Goal: Information Seeking & Learning: Learn about a topic

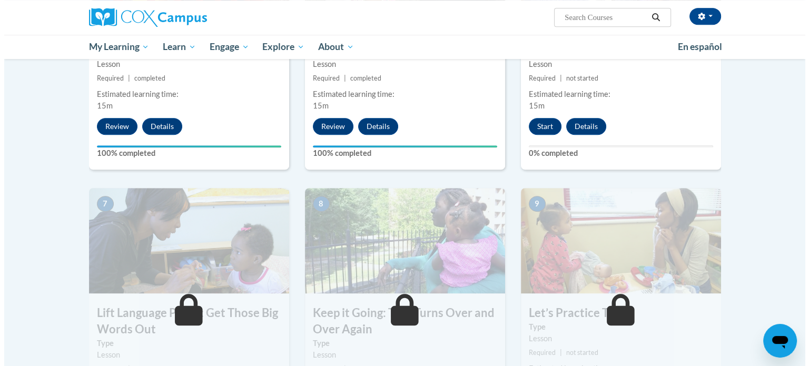
scroll to position [666, 0]
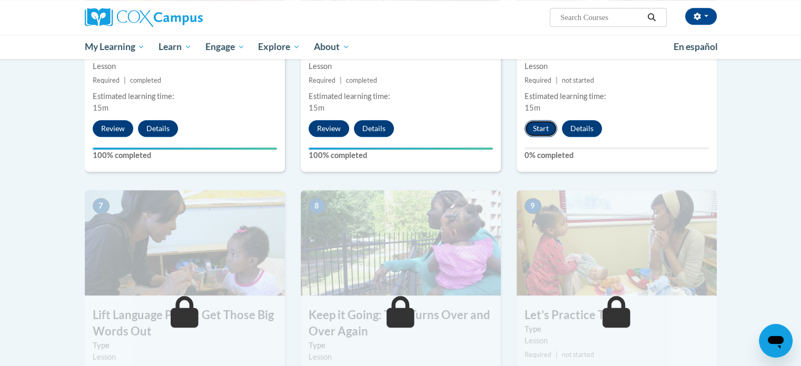
click at [531, 128] on button "Start" at bounding box center [541, 128] width 33 height 17
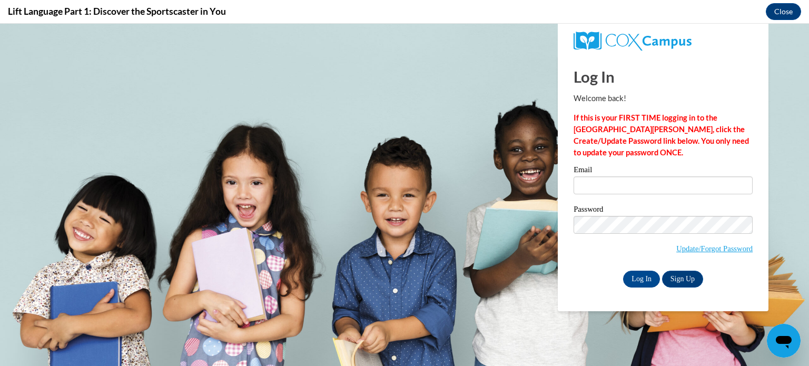
scroll to position [0, 0]
type input "quinnelise55@gmail.com"
click at [648, 279] on input "Log In" at bounding box center [641, 279] width 37 height 17
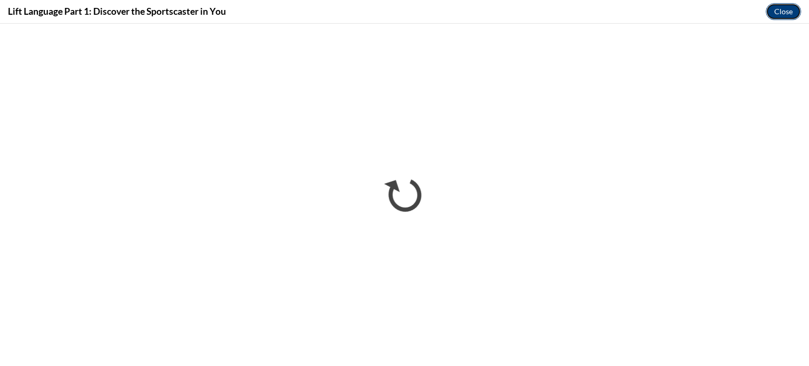
click at [778, 15] on button "Close" at bounding box center [783, 11] width 35 height 17
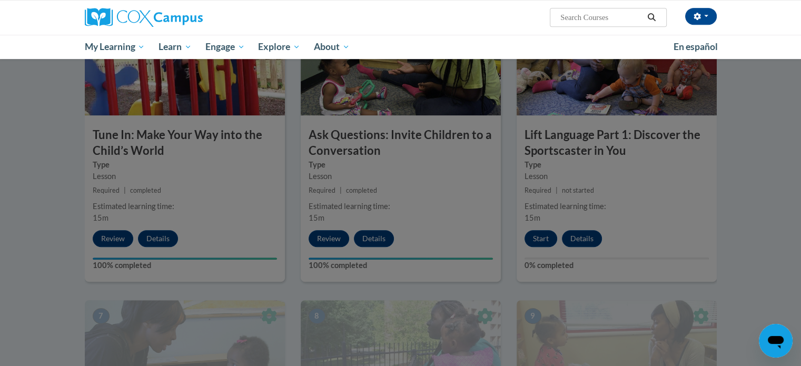
scroll to position [496, 0]
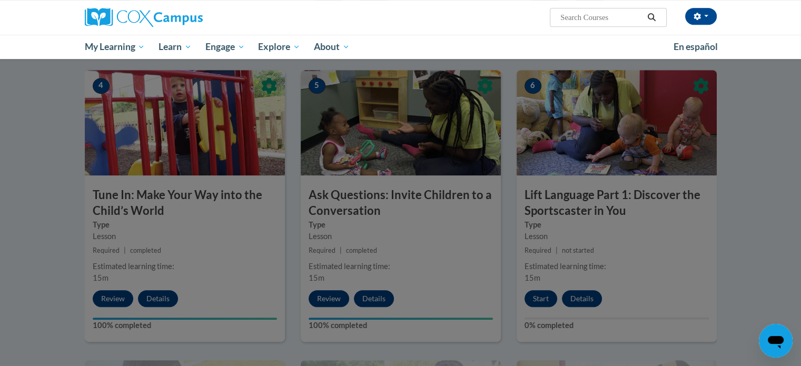
click at [547, 296] on div at bounding box center [400, 183] width 801 height 366
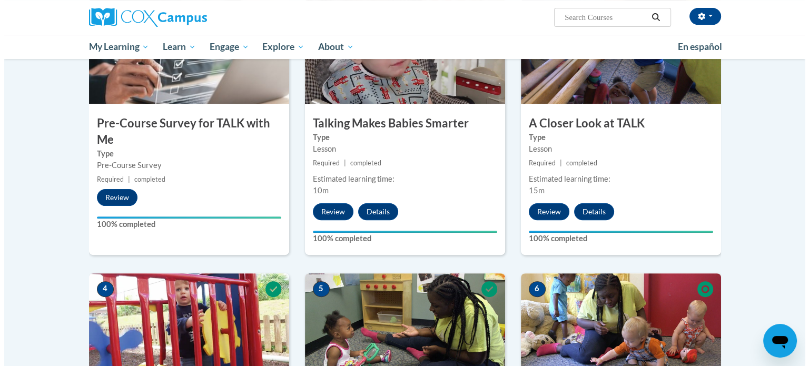
scroll to position [557, 0]
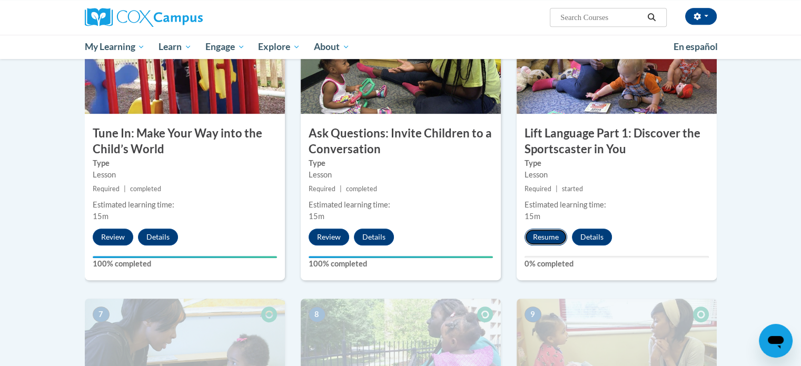
click at [538, 238] on button "Resume" at bounding box center [546, 237] width 43 height 17
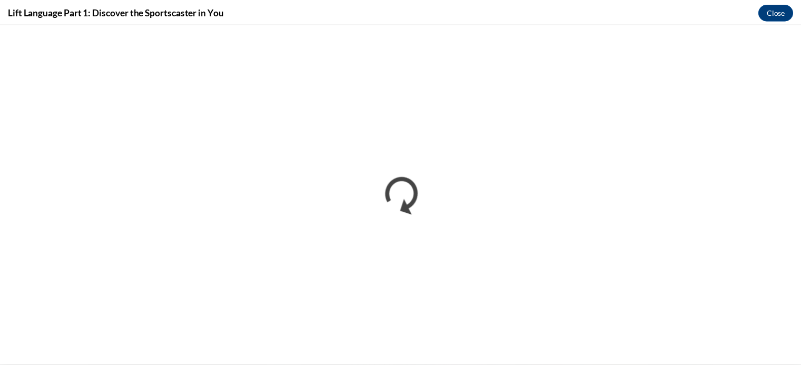
scroll to position [0, 0]
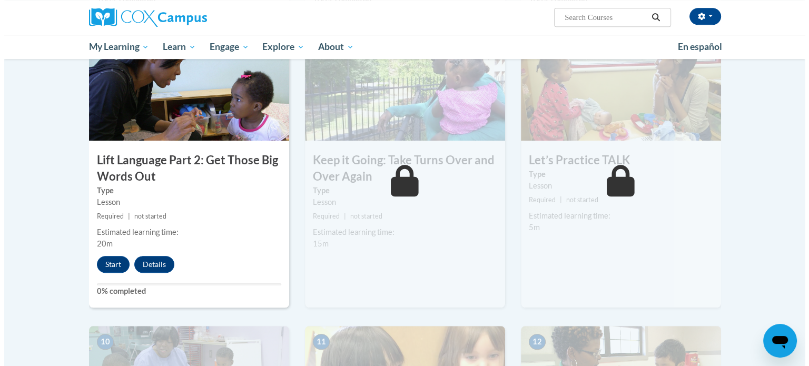
scroll to position [825, 0]
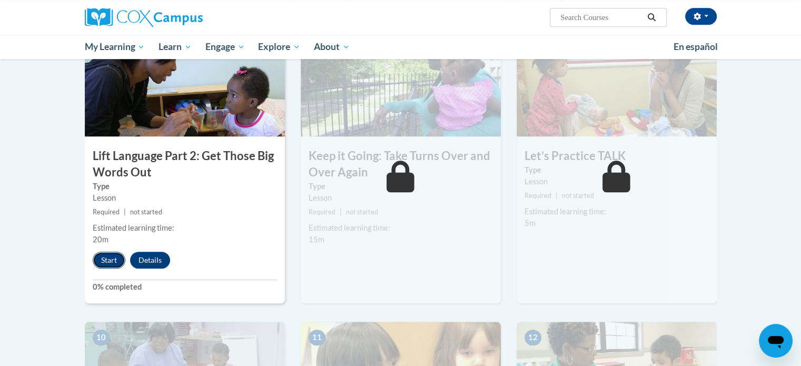
click at [109, 261] on button "Start" at bounding box center [109, 260] width 33 height 17
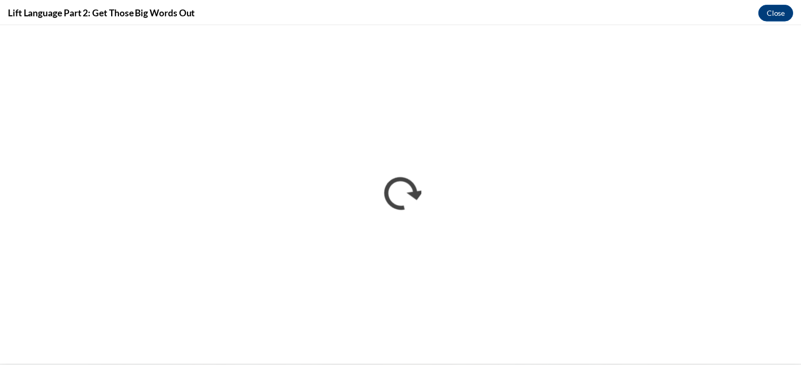
scroll to position [0, 0]
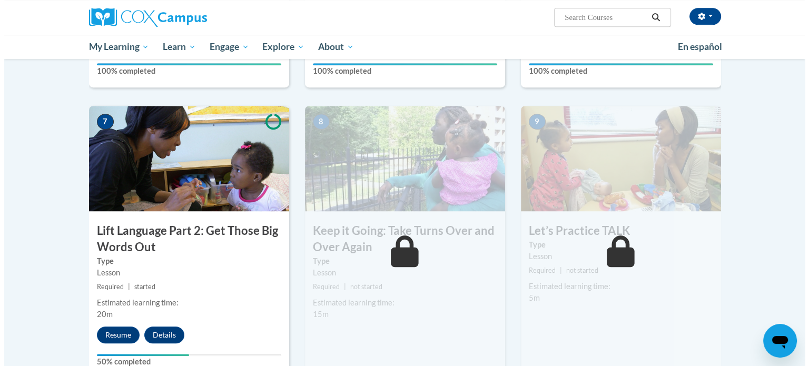
scroll to position [818, 0]
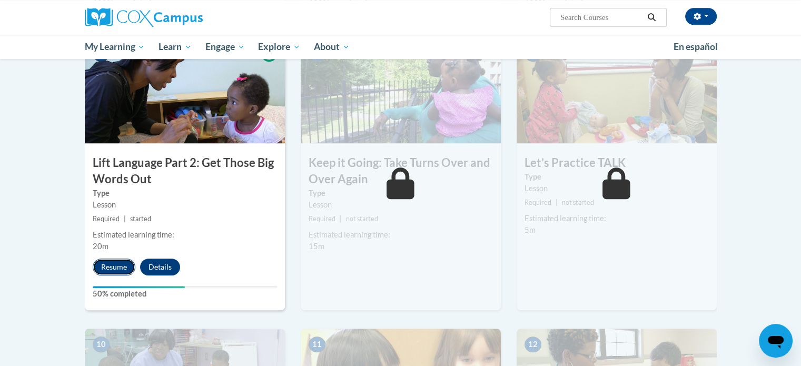
click at [116, 265] on button "Resume" at bounding box center [114, 267] width 43 height 17
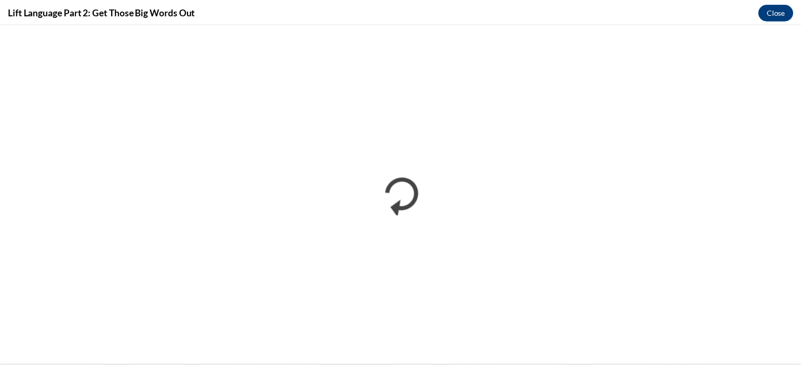
scroll to position [0, 0]
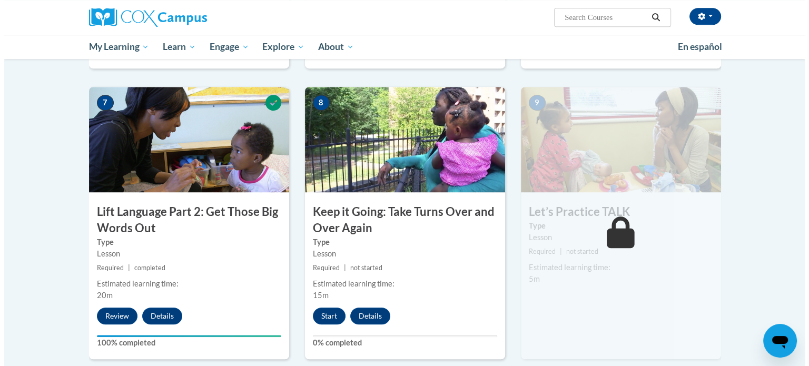
scroll to position [776, 0]
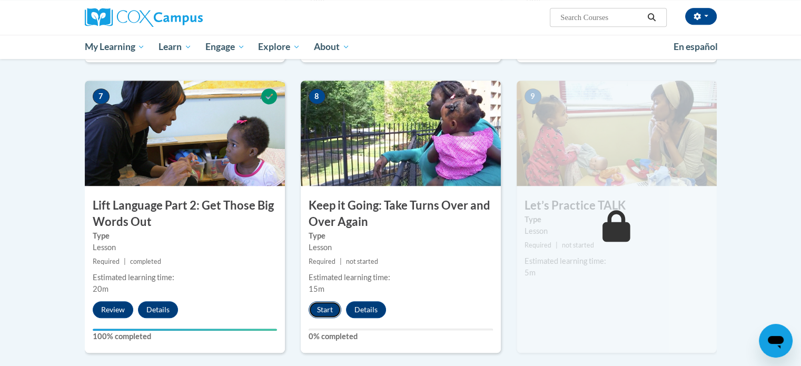
click at [320, 311] on button "Start" at bounding box center [325, 309] width 33 height 17
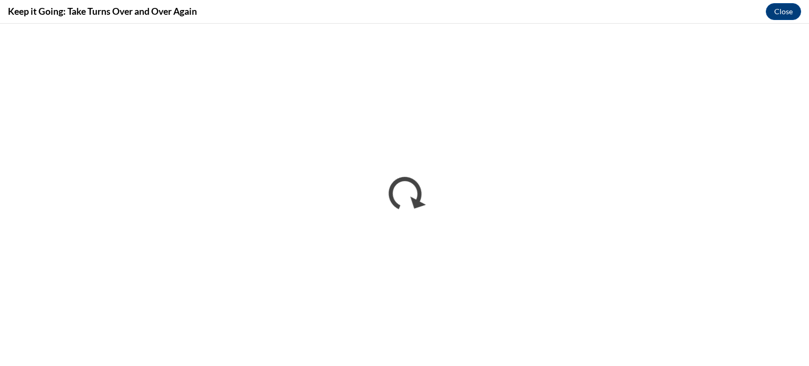
scroll to position [0, 0]
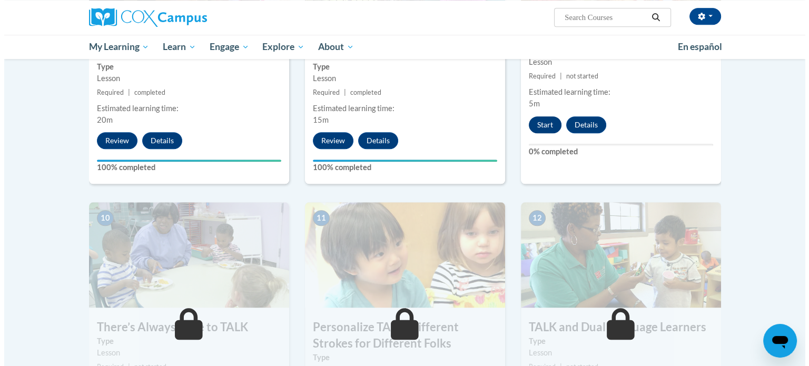
scroll to position [934, 0]
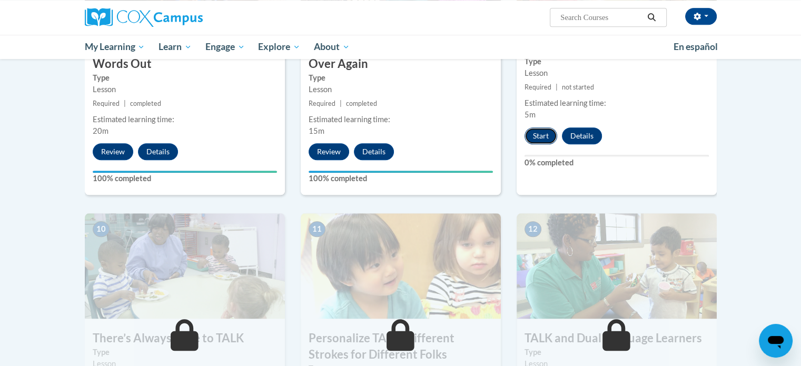
click at [544, 132] on button "Start" at bounding box center [541, 135] width 33 height 17
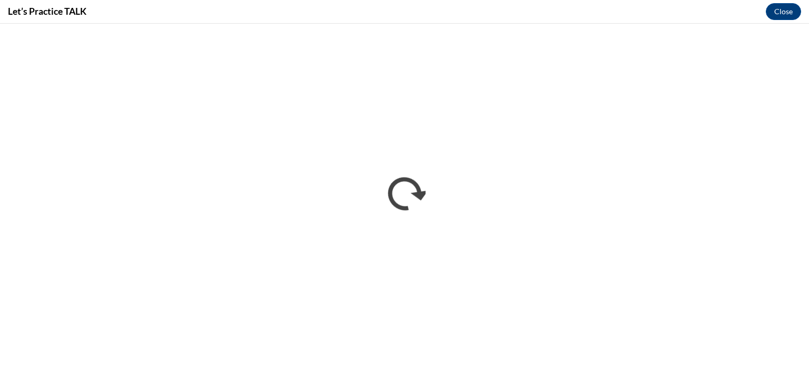
scroll to position [0, 0]
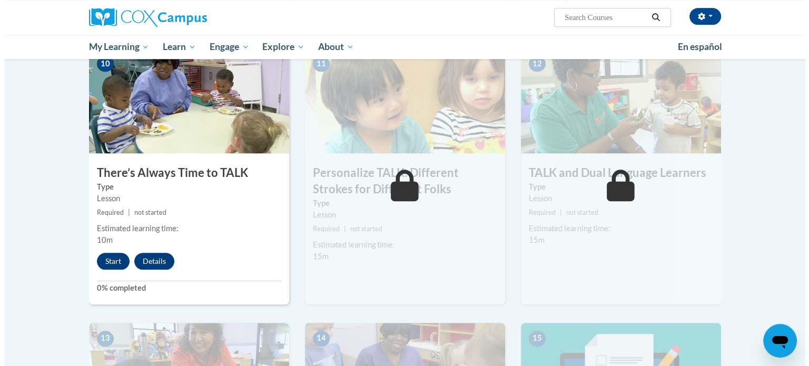
scroll to position [1098, 0]
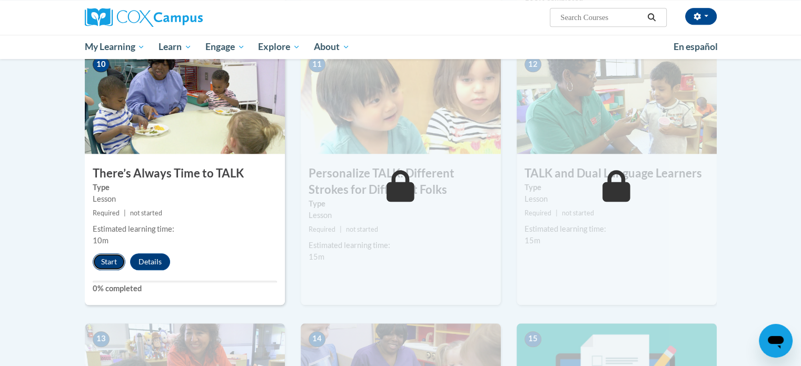
click at [111, 261] on button "Start" at bounding box center [109, 261] width 33 height 17
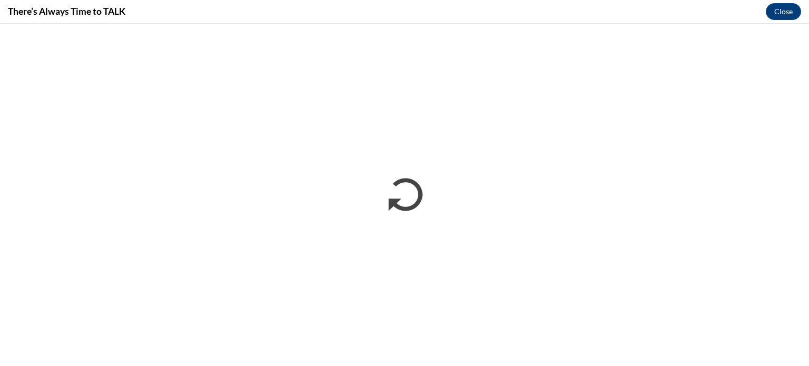
scroll to position [0, 0]
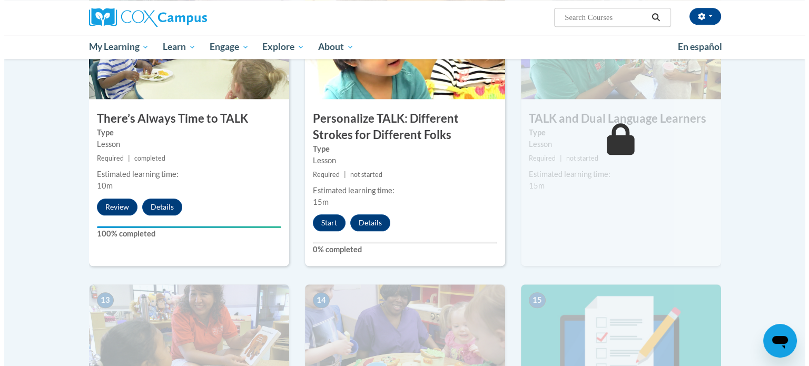
scroll to position [1154, 0]
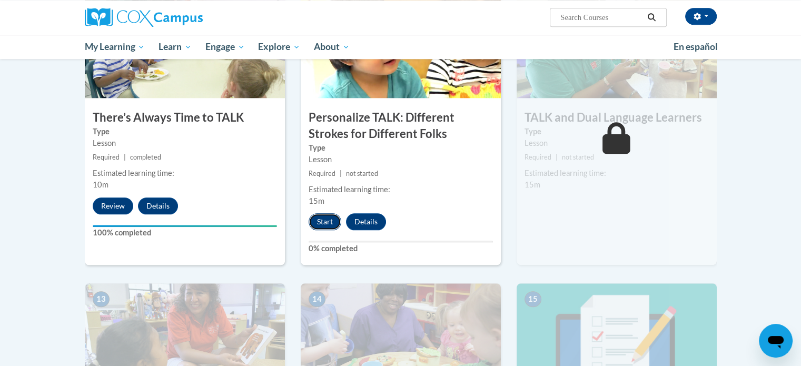
click at [327, 221] on button "Start" at bounding box center [325, 221] width 33 height 17
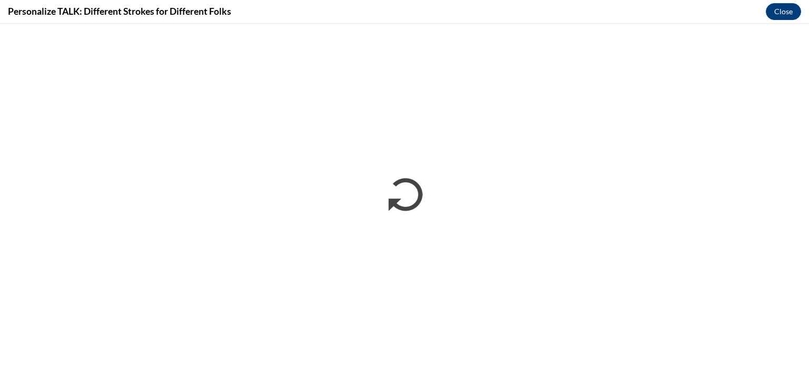
scroll to position [0, 0]
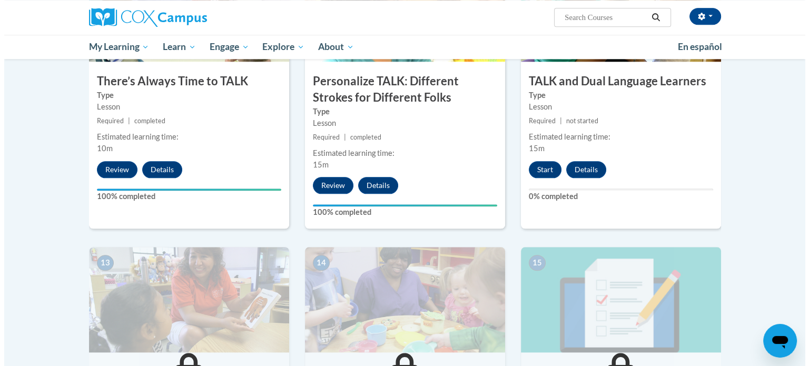
scroll to position [1190, 0]
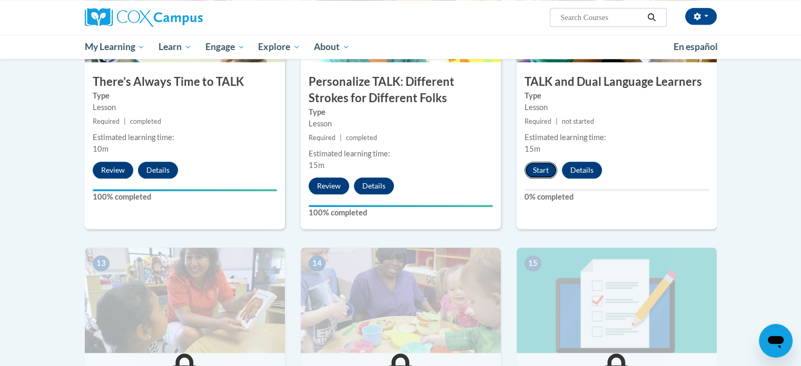
click at [547, 172] on button "Start" at bounding box center [541, 170] width 33 height 17
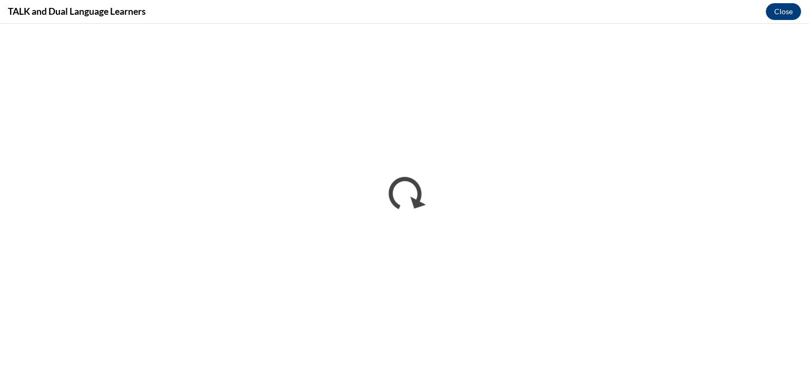
scroll to position [0, 0]
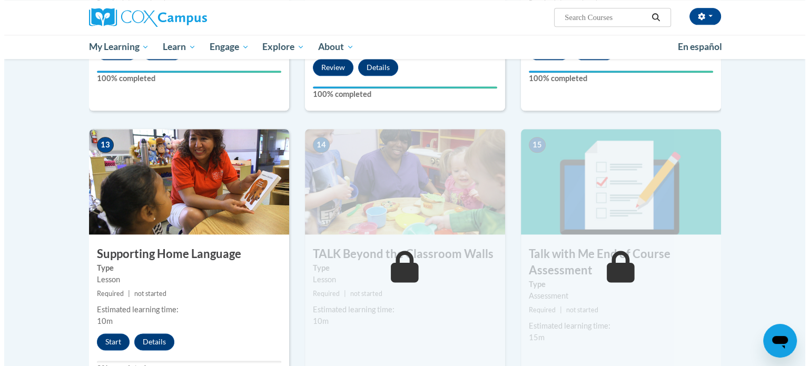
scroll to position [1357, 0]
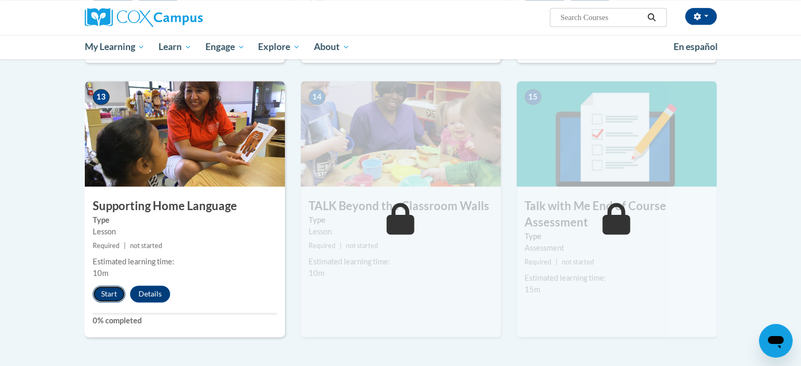
click at [104, 292] on button "Start" at bounding box center [109, 294] width 33 height 17
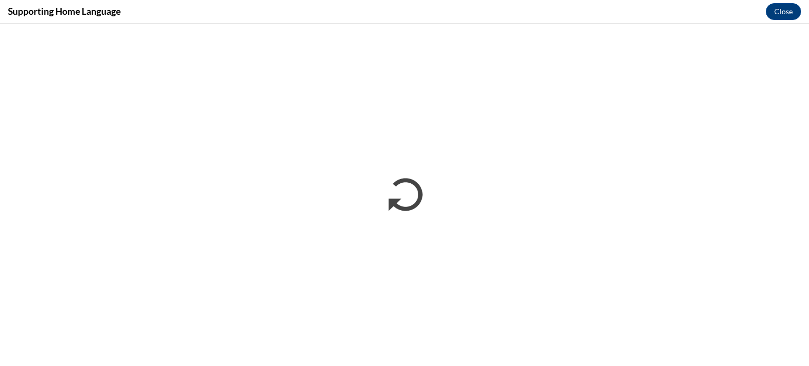
scroll to position [0, 0]
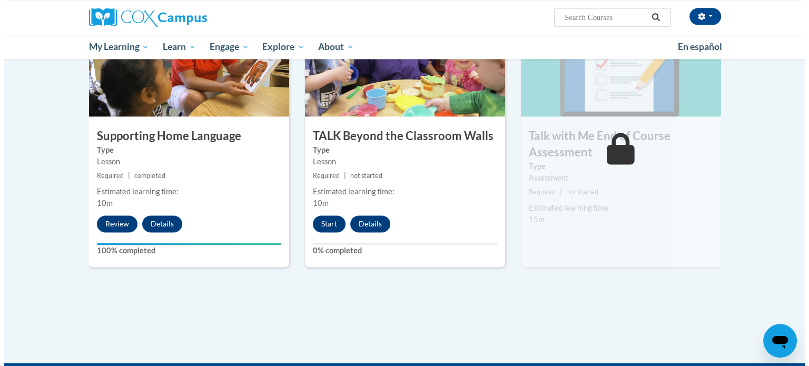
scroll to position [1416, 0]
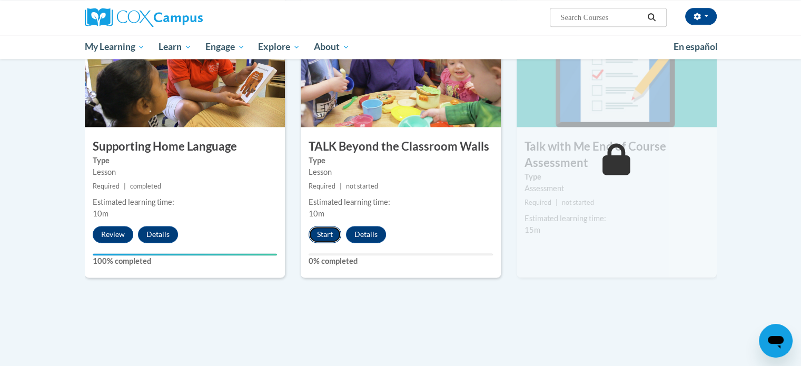
click at [330, 233] on button "Start" at bounding box center [325, 234] width 33 height 17
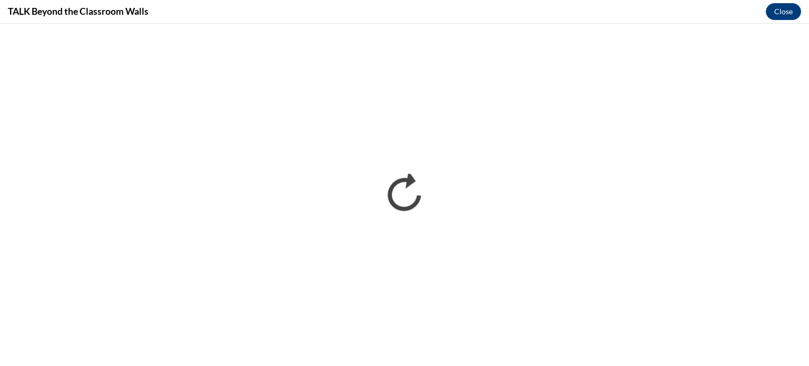
scroll to position [0, 0]
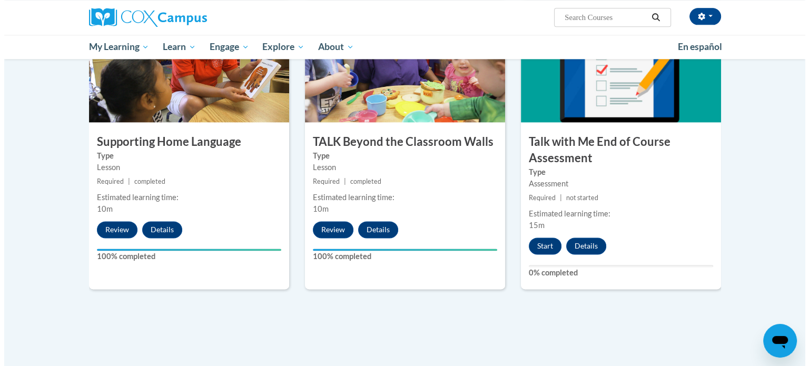
scroll to position [1419, 0]
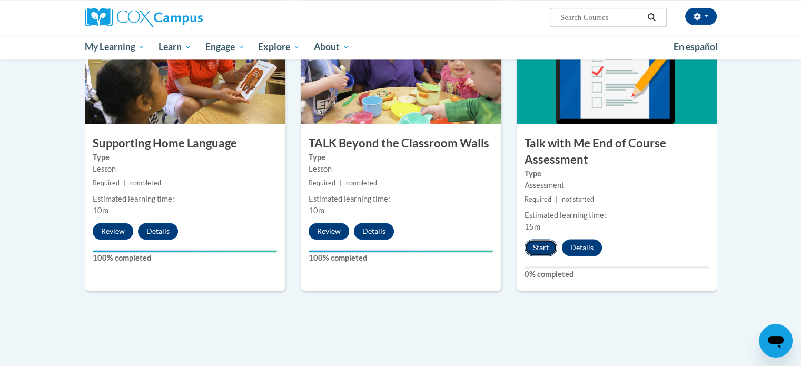
click at [545, 249] on button "Start" at bounding box center [541, 247] width 33 height 17
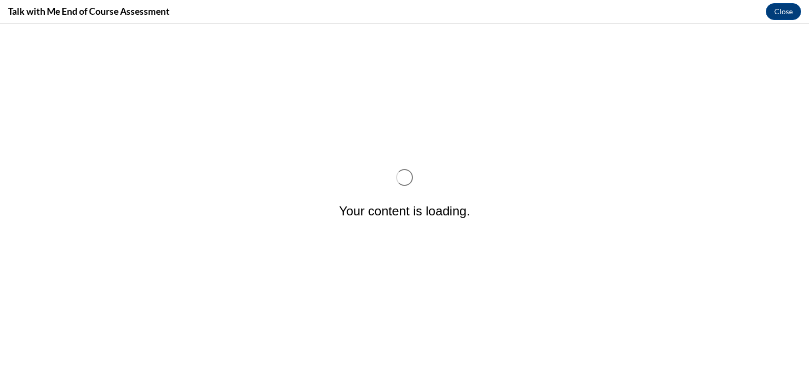
scroll to position [0, 0]
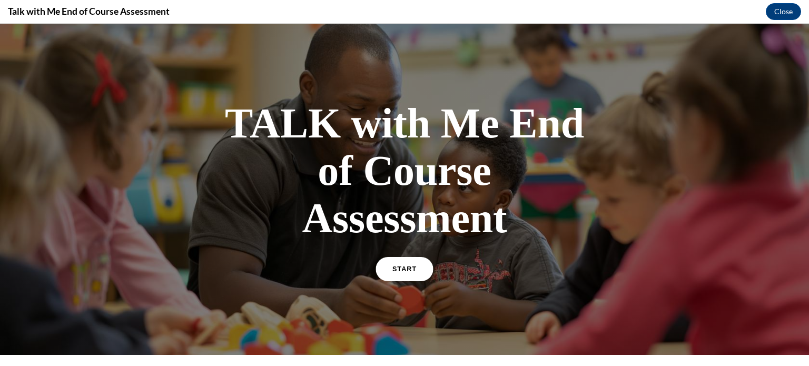
click at [413, 263] on link "START" at bounding box center [404, 269] width 57 height 24
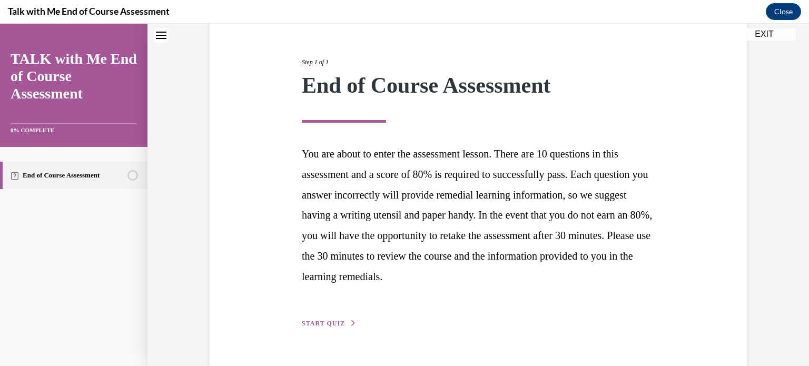
scroll to position [139, 0]
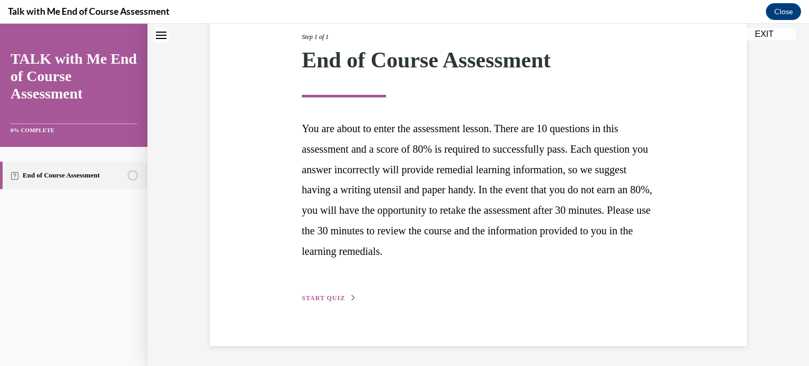
click at [339, 300] on span "START QUIZ" at bounding box center [323, 298] width 43 height 7
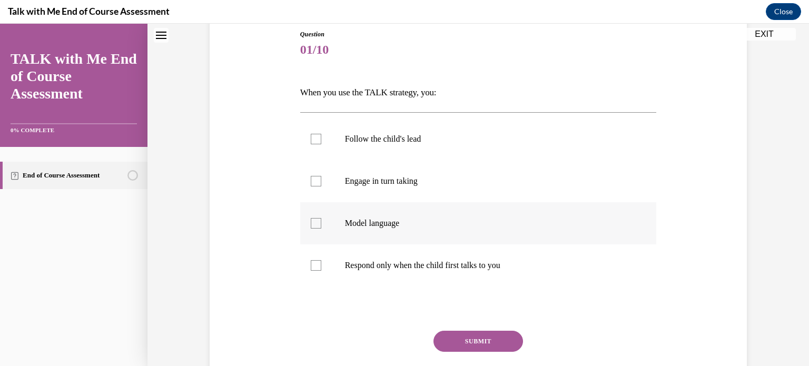
click at [351, 219] on p "Model language" at bounding box center [488, 223] width 286 height 11
click at [321, 219] on input "Model language" at bounding box center [316, 223] width 11 height 11
checkbox input "true"
click at [367, 176] on p "Engage in turn taking" at bounding box center [488, 181] width 286 height 11
click at [321, 176] on input "Engage in turn taking" at bounding box center [316, 181] width 11 height 11
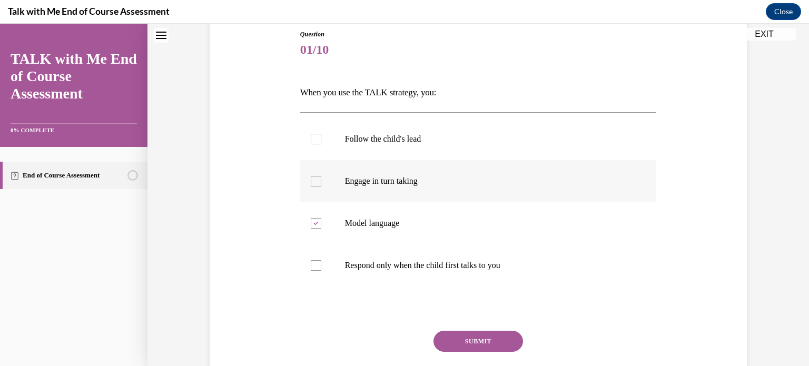
checkbox input "true"
click at [369, 147] on label "Follow the child's lead" at bounding box center [478, 139] width 357 height 42
click at [321, 144] on input "Follow the child's lead" at bounding box center [316, 139] width 11 height 11
checkbox input "true"
drag, startPoint x: 485, startPoint y: 332, endPoint x: 470, endPoint y: 343, distance: 18.1
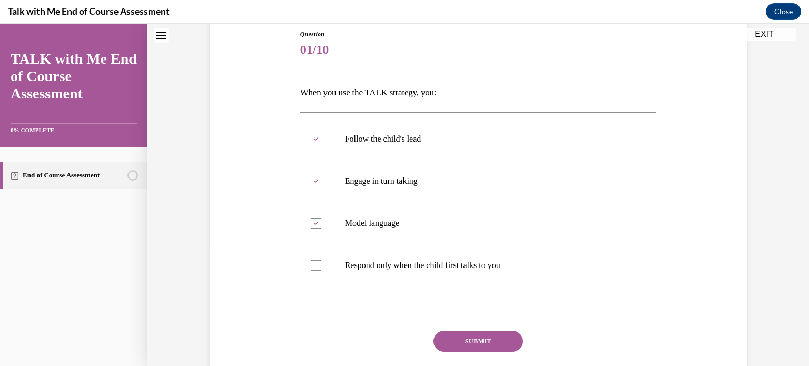
click at [470, 343] on button "SUBMIT" at bounding box center [479, 341] width 90 height 21
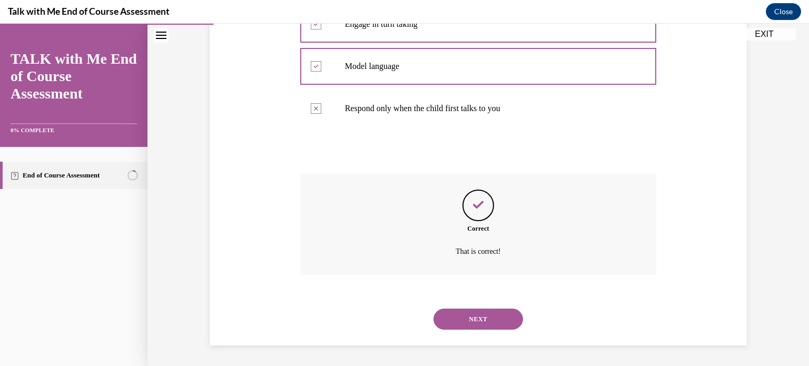
click at [473, 320] on button "NEXT" at bounding box center [479, 319] width 90 height 21
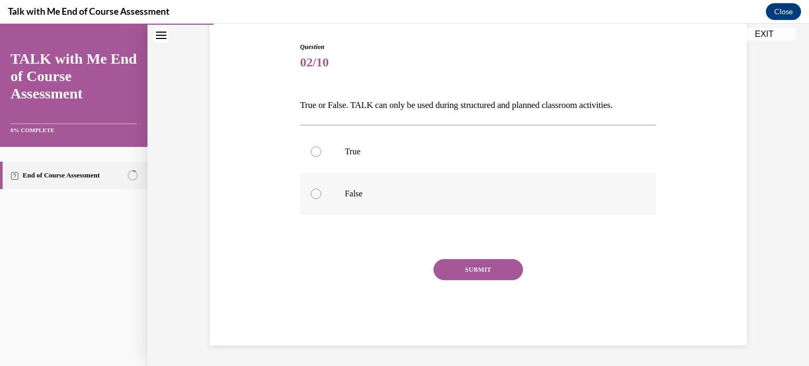
click at [346, 194] on p "False" at bounding box center [488, 194] width 286 height 11
click at [321, 194] on input "False" at bounding box center [316, 194] width 11 height 11
radio input "true"
click at [452, 267] on button "SUBMIT" at bounding box center [479, 269] width 90 height 21
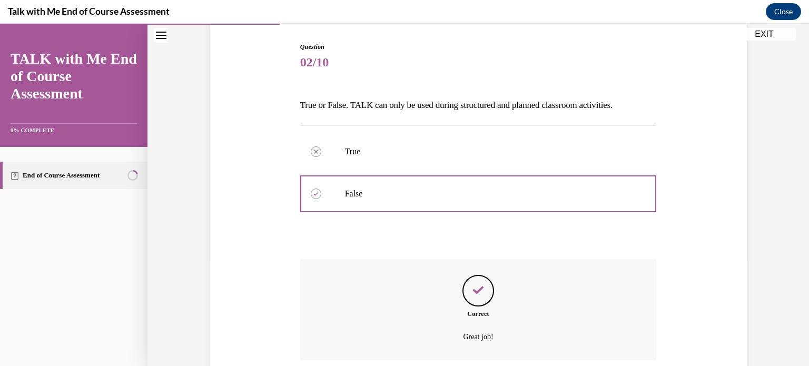
scroll to position [190, 0]
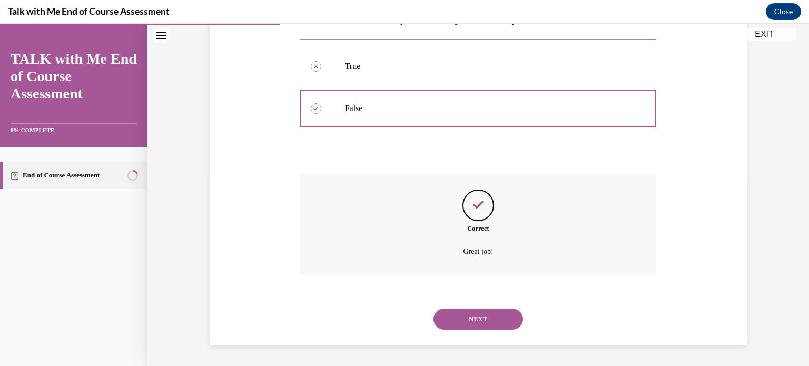
click at [475, 321] on button "NEXT" at bounding box center [479, 319] width 90 height 21
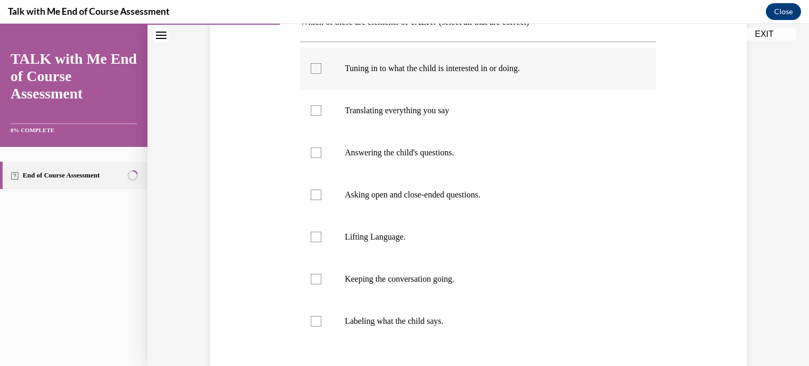
scroll to position [184, 0]
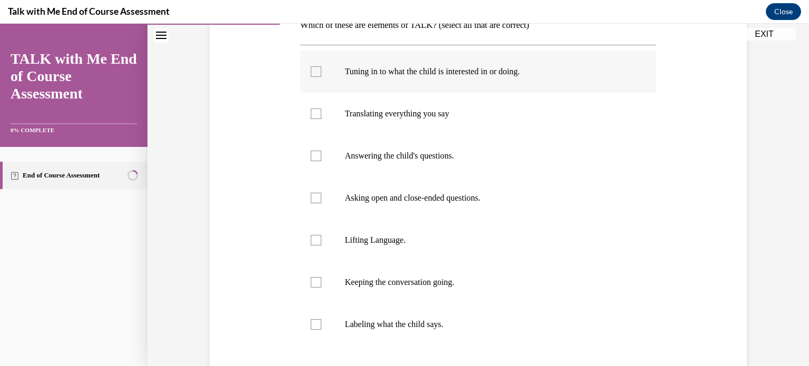
click at [437, 71] on p "Tuning in to what the child is interested in or doing." at bounding box center [488, 71] width 286 height 11
click at [321, 71] on input "Tuning in to what the child is interested in or doing." at bounding box center [316, 71] width 11 height 11
checkbox input "true"
click at [388, 211] on label "Asking open and close-ended questions." at bounding box center [478, 198] width 357 height 42
click at [321, 203] on input "Asking open and close-ended questions." at bounding box center [316, 198] width 11 height 11
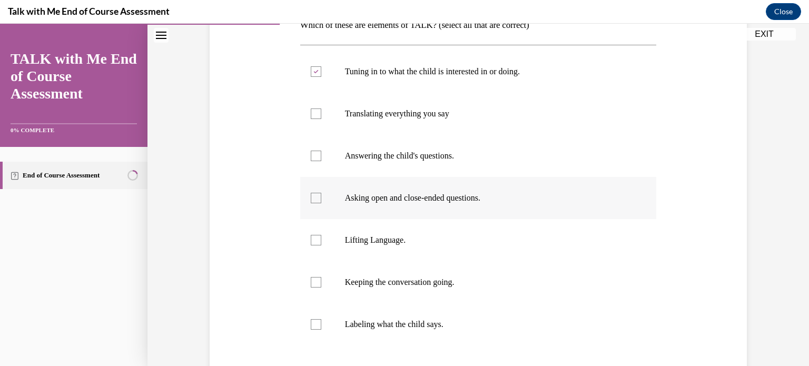
checkbox input "true"
click at [369, 238] on p "Lifting Language." at bounding box center [488, 240] width 286 height 11
click at [321, 238] on input "Lifting Language." at bounding box center [316, 240] width 11 height 11
checkbox input "true"
click at [359, 286] on p "Keeping the conversation going." at bounding box center [488, 282] width 286 height 11
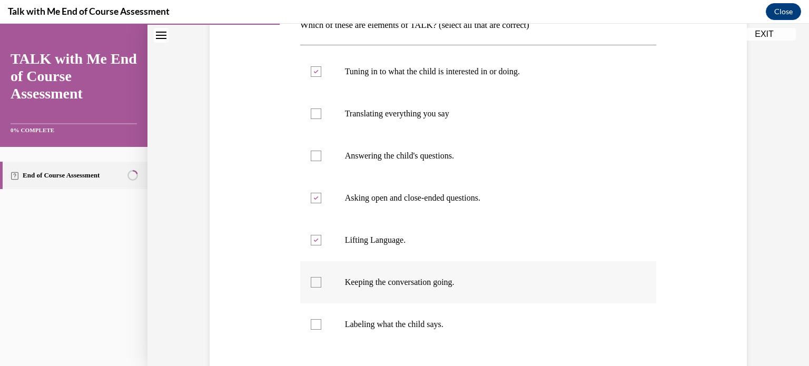
click at [321, 286] on input "Keeping the conversation going." at bounding box center [316, 282] width 11 height 11
checkbox input "true"
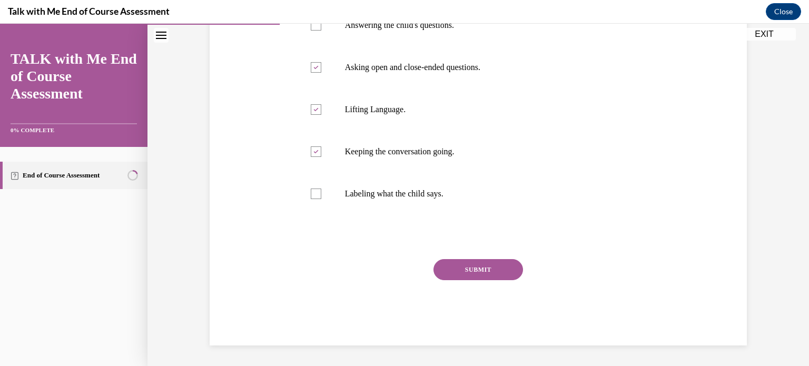
click at [472, 271] on button "SUBMIT" at bounding box center [479, 269] width 90 height 21
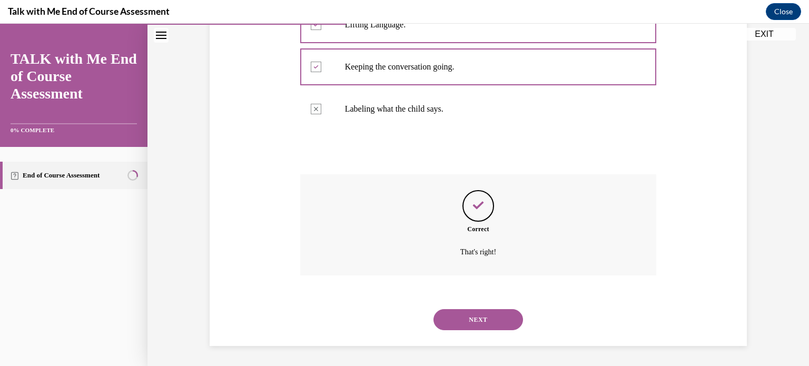
scroll to position [400, 0]
click at [472, 271] on div "Correct That's right!" at bounding box center [478, 224] width 357 height 101
click at [480, 316] on button "NEXT" at bounding box center [479, 319] width 90 height 21
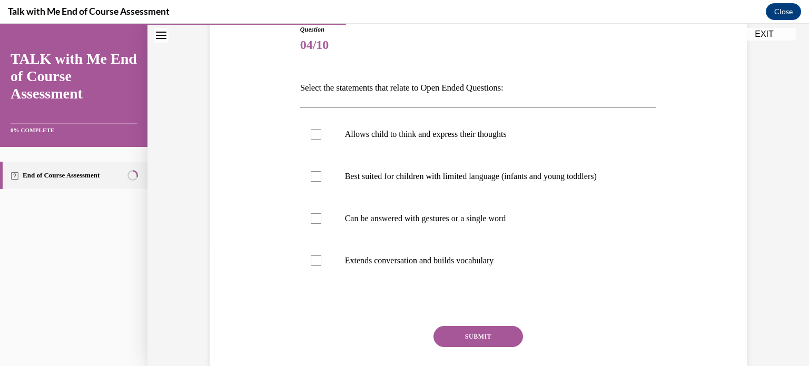
scroll to position [123, 0]
click at [354, 126] on label "Allows child to think and express their thoughts" at bounding box center [478, 133] width 357 height 42
click at [321, 128] on input "Allows child to think and express their thoughts" at bounding box center [316, 133] width 11 height 11
checkbox input "true"
click at [351, 262] on p "Extends conversation and builds vocabulary" at bounding box center [488, 259] width 286 height 11
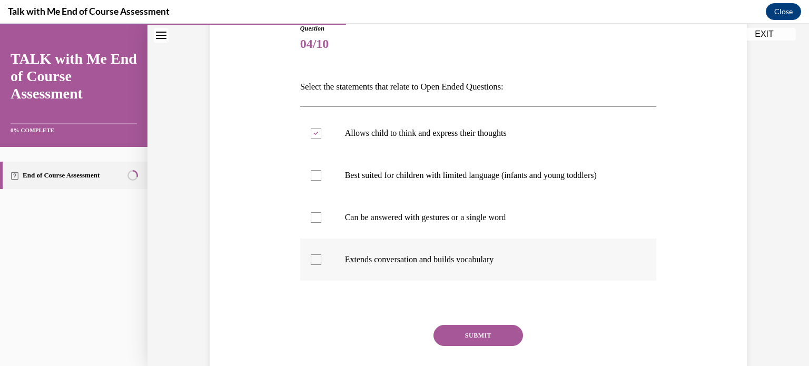
click at [321, 262] on input "Extends conversation and builds vocabulary" at bounding box center [316, 259] width 11 height 11
checkbox input "true"
click at [476, 330] on button "SUBMIT" at bounding box center [479, 335] width 90 height 21
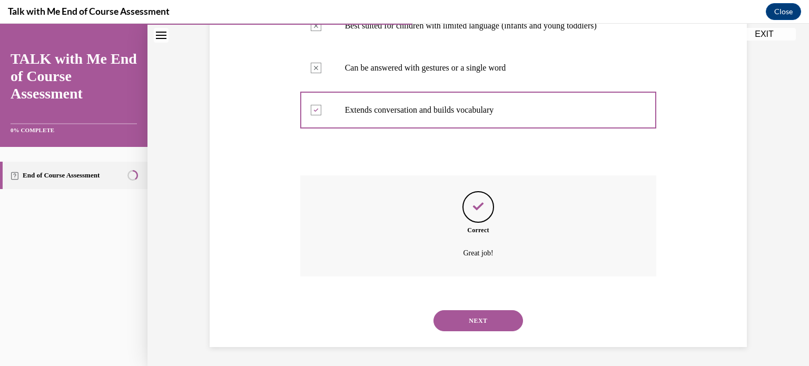
scroll to position [274, 0]
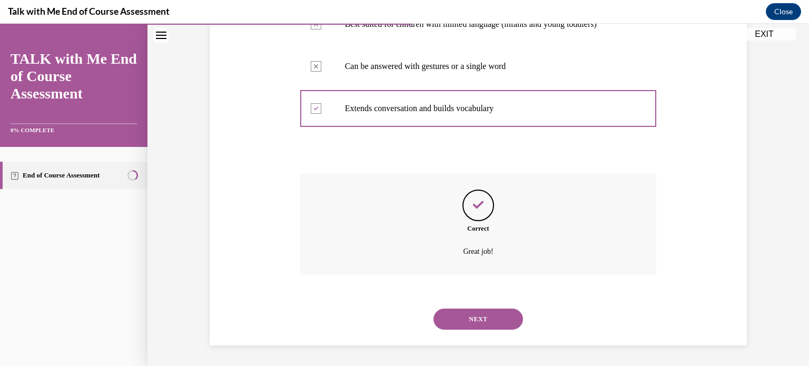
click at [476, 318] on button "NEXT" at bounding box center [479, 319] width 90 height 21
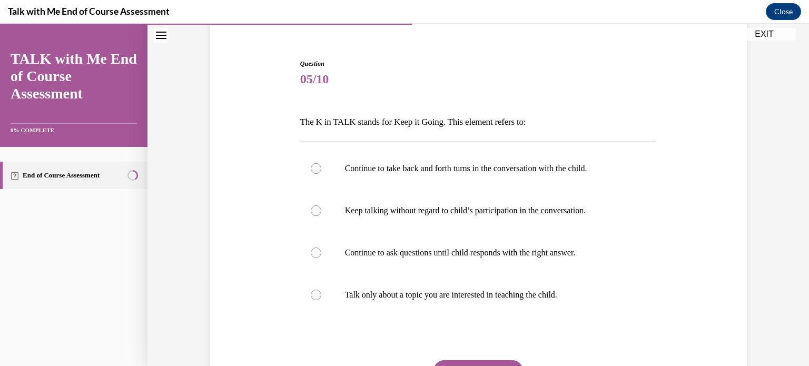
scroll to position [91, 0]
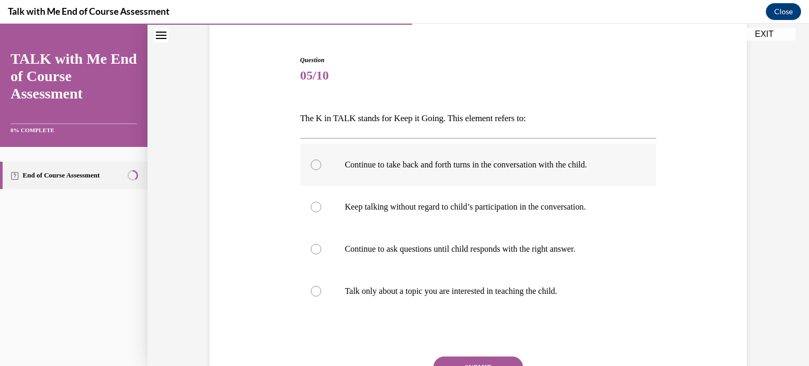
click at [619, 173] on label "Continue to take back and forth turns in the conversation with the child." at bounding box center [478, 165] width 357 height 42
click at [321, 170] on input "Continue to take back and forth turns in the conversation with the child." at bounding box center [316, 165] width 11 height 11
radio input "true"
click at [492, 361] on button "SUBMIT" at bounding box center [479, 367] width 90 height 21
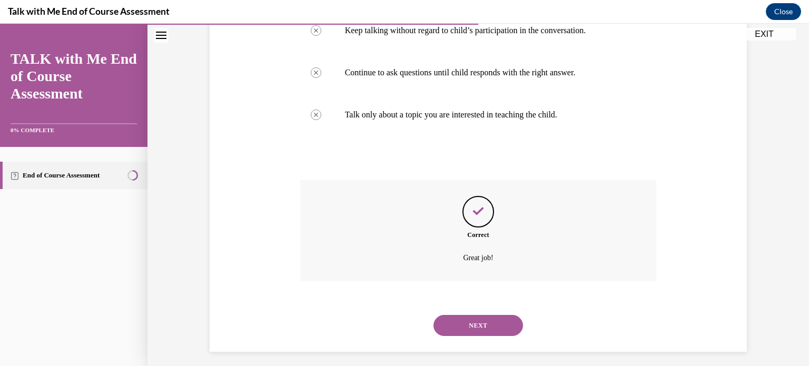
scroll to position [274, 0]
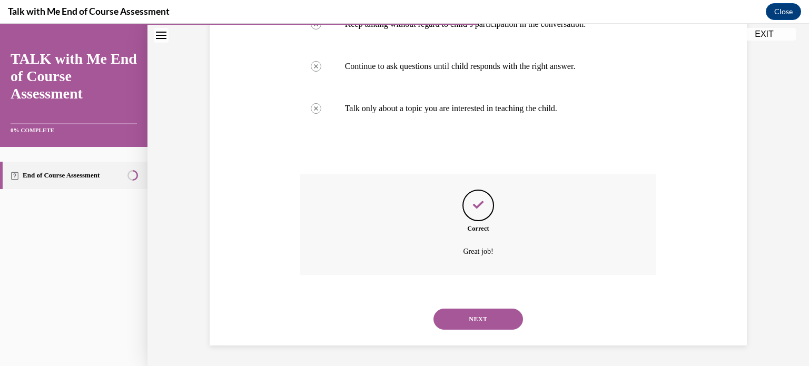
click at [503, 318] on button "NEXT" at bounding box center [479, 319] width 90 height 21
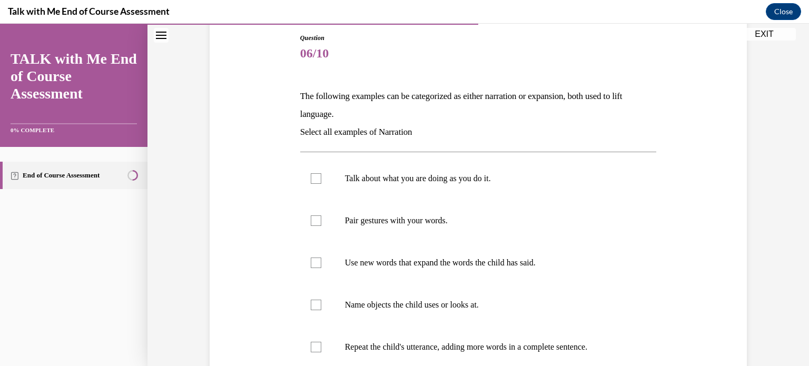
scroll to position [114, 0]
click at [482, 185] on label "Talk about what you are doing as you do it." at bounding box center [478, 178] width 357 height 42
click at [321, 183] on input "Talk about what you are doing as you do it." at bounding box center [316, 178] width 11 height 11
checkbox input "true"
click at [445, 218] on p "Pair gestures with your words." at bounding box center [488, 220] width 286 height 11
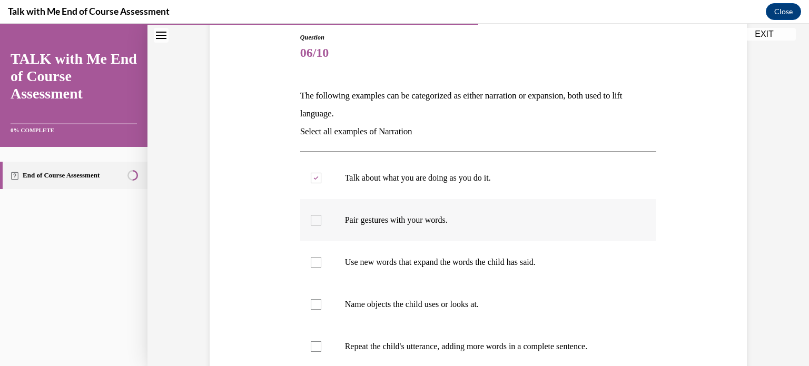
click at [321, 218] on input "Pair gestures with your words." at bounding box center [316, 220] width 11 height 11
checkbox input "true"
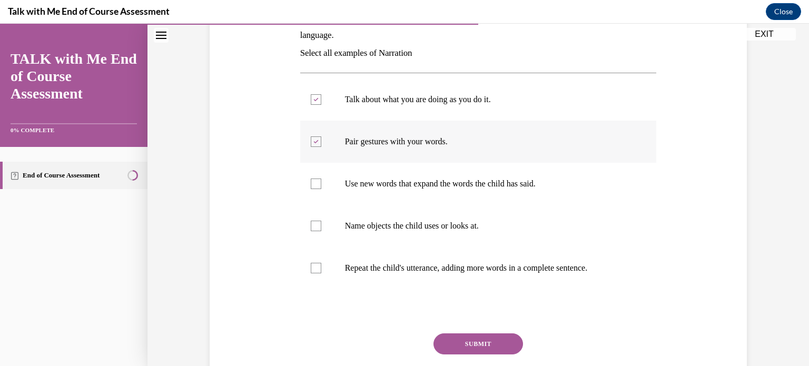
scroll to position [193, 0]
click at [446, 198] on label "Use new words that expand the words the child has said." at bounding box center [478, 183] width 357 height 42
click at [321, 189] on input "Use new words that expand the words the child has said." at bounding box center [316, 183] width 11 height 11
checkbox input "true"
click at [443, 226] on p "Name objects the child uses or looks at." at bounding box center [488, 225] width 286 height 11
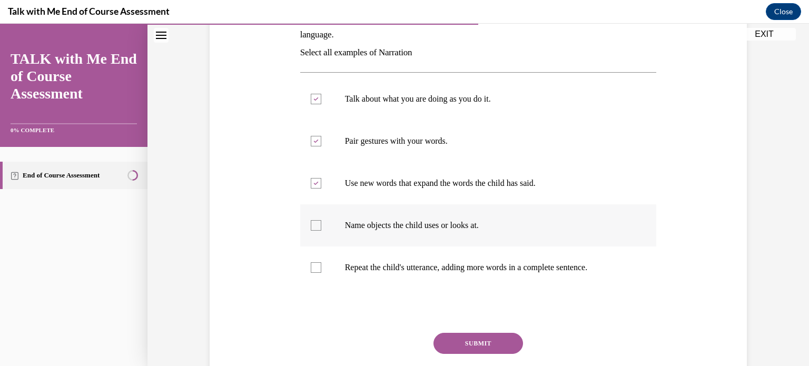
click at [321, 226] on input "Name objects the child uses or looks at." at bounding box center [316, 225] width 11 height 11
checkbox input "true"
click at [460, 179] on p "Use new words that expand the words the child has said." at bounding box center [488, 183] width 286 height 11
click at [321, 179] on input "Use new words that expand the words the child has said." at bounding box center [316, 183] width 11 height 11
checkbox input "false"
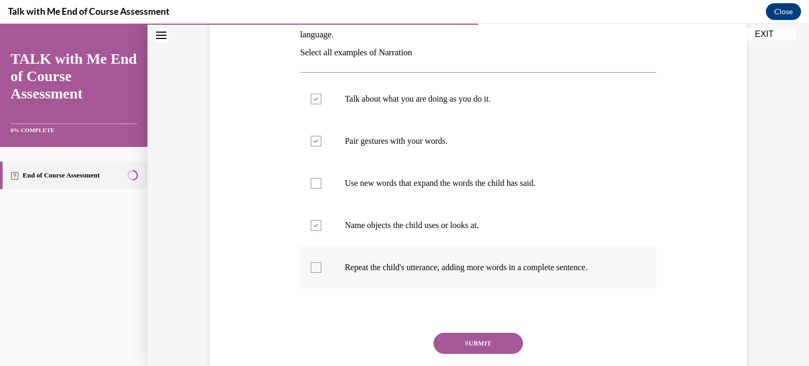
click at [448, 264] on p "Repeat the child's utterance, adding more words in a complete sentence." at bounding box center [488, 267] width 286 height 11
click at [321, 264] on input "Repeat the child's utterance, adding more words in a complete sentence." at bounding box center [316, 267] width 11 height 11
checkbox input "true"
click at [482, 342] on button "SUBMIT" at bounding box center [479, 343] width 90 height 21
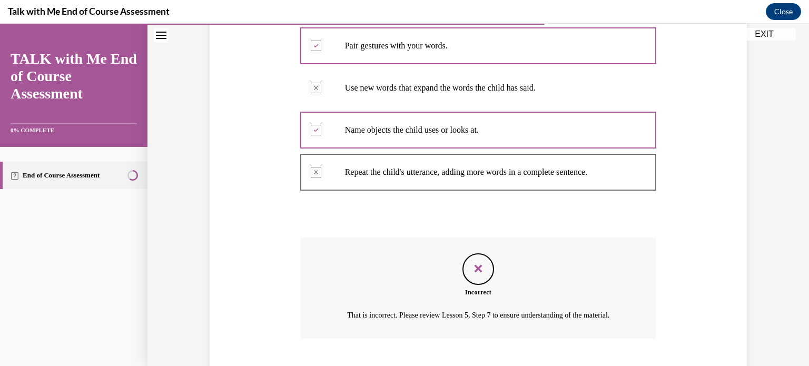
scroll to position [365, 0]
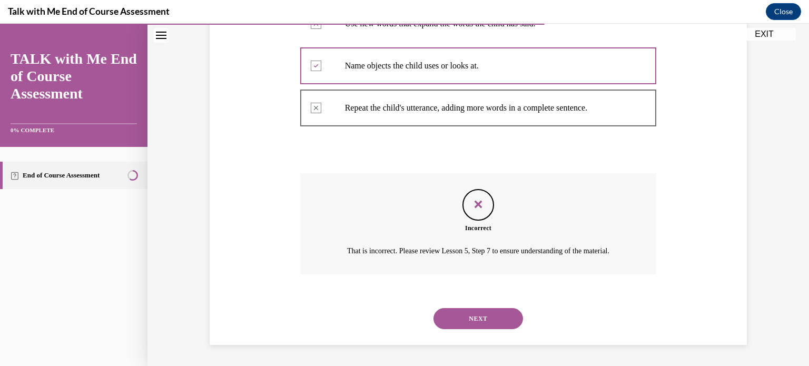
click at [483, 323] on button "NEXT" at bounding box center [479, 318] width 90 height 21
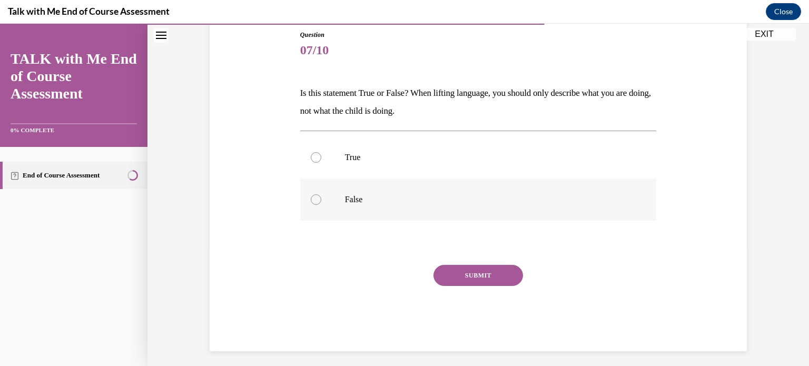
click at [419, 193] on label "False" at bounding box center [478, 200] width 357 height 42
click at [321, 194] on input "False" at bounding box center [316, 199] width 11 height 11
radio input "true"
click at [463, 268] on button "SUBMIT" at bounding box center [479, 275] width 90 height 21
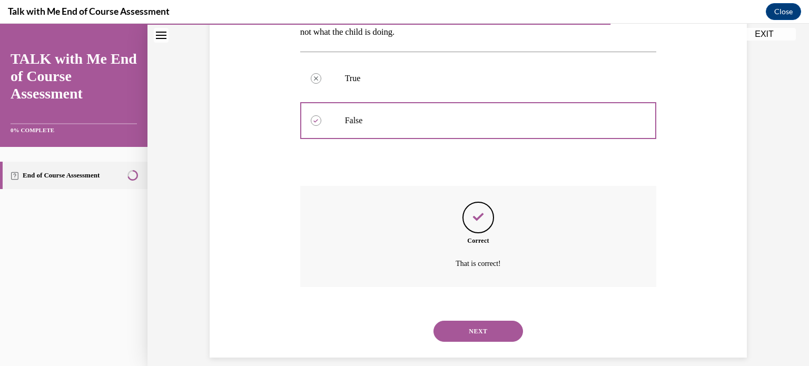
scroll to position [208, 0]
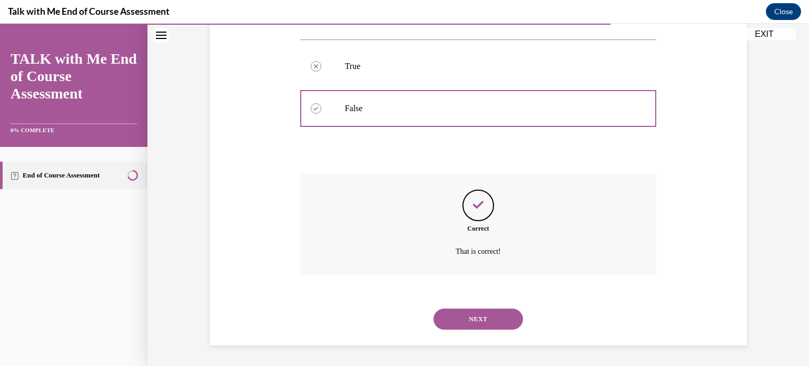
click at [472, 314] on button "NEXT" at bounding box center [479, 319] width 90 height 21
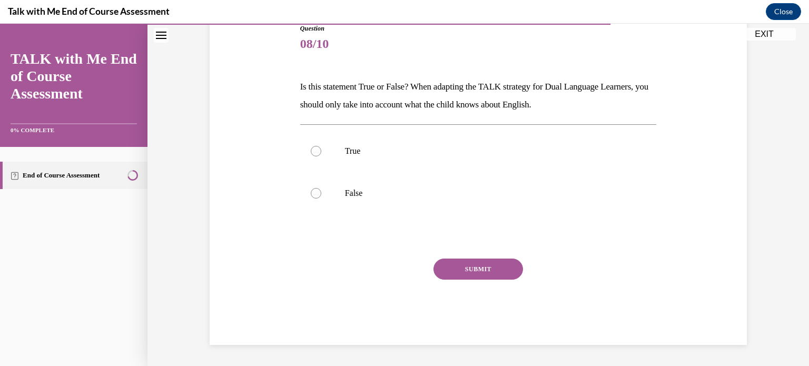
scroll to position [116, 0]
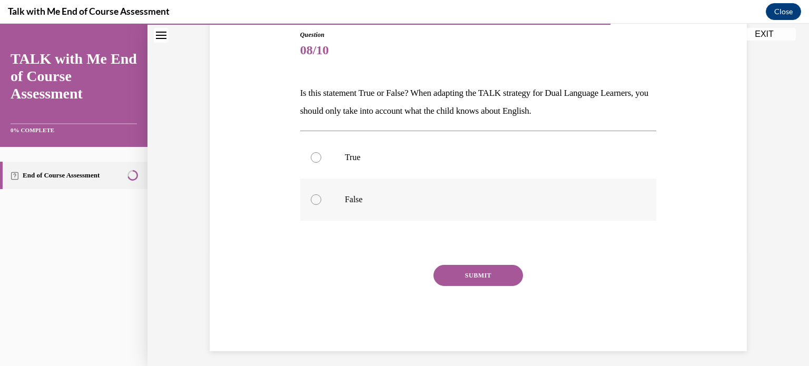
click at [440, 204] on p "False" at bounding box center [488, 199] width 286 height 11
click at [321, 204] on input "False" at bounding box center [316, 199] width 11 height 11
radio input "true"
click at [484, 280] on button "SUBMIT" at bounding box center [479, 275] width 90 height 21
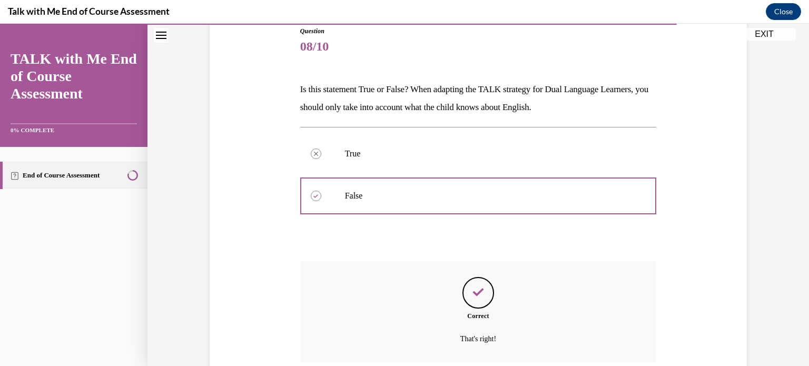
scroll to position [208, 0]
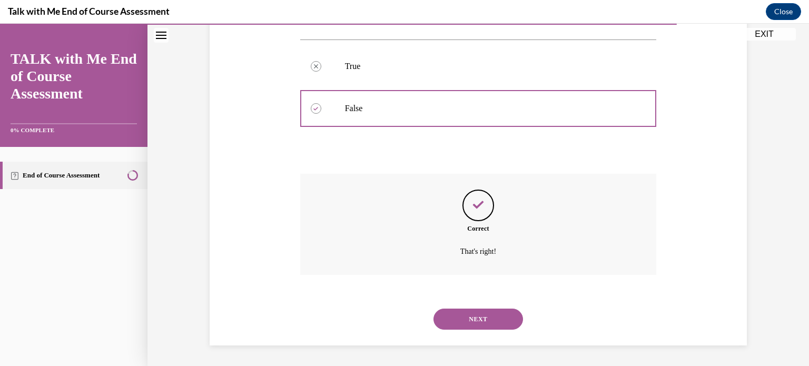
click at [484, 315] on button "NEXT" at bounding box center [479, 319] width 90 height 21
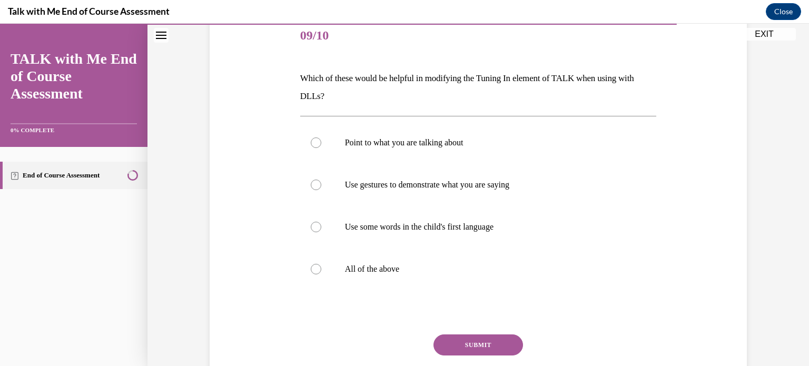
scroll to position [133, 0]
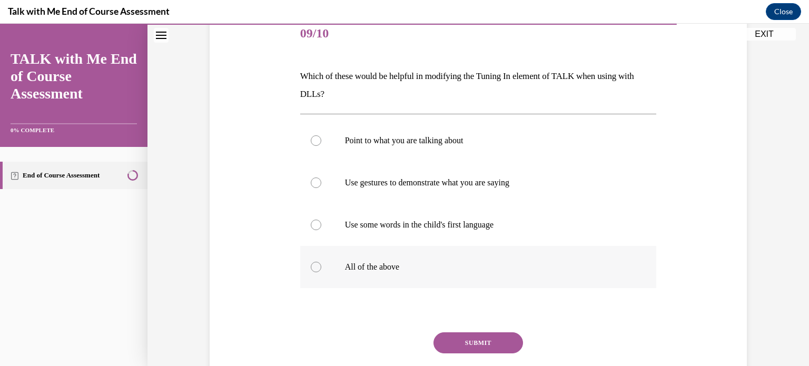
click at [364, 266] on p "All of the above" at bounding box center [488, 267] width 286 height 11
click at [321, 266] on input "All of the above" at bounding box center [316, 267] width 11 height 11
radio input "true"
click at [488, 350] on button "SUBMIT" at bounding box center [479, 342] width 90 height 21
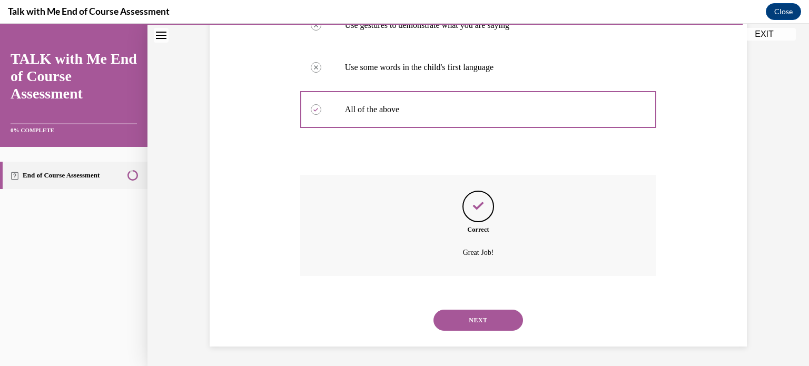
scroll to position [292, 0]
click at [494, 318] on button "NEXT" at bounding box center [479, 319] width 90 height 21
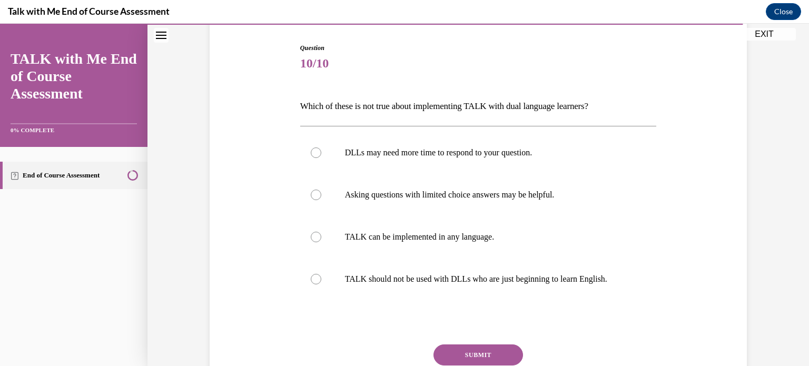
scroll to position [103, 0]
click at [373, 288] on label "TALK should not be used with DLLs who are just beginning to learn English." at bounding box center [478, 279] width 357 height 42
click at [321, 284] on input "TALK should not be used with DLLs who are just beginning to learn English." at bounding box center [316, 279] width 11 height 11
radio input "true"
click at [479, 358] on button "SUBMIT" at bounding box center [479, 355] width 90 height 21
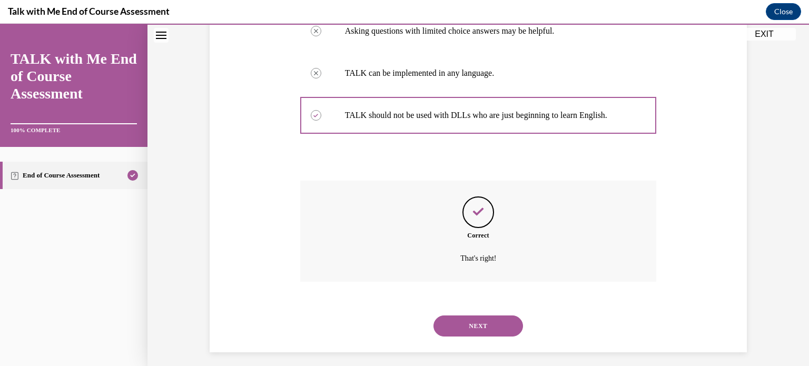
scroll to position [274, 0]
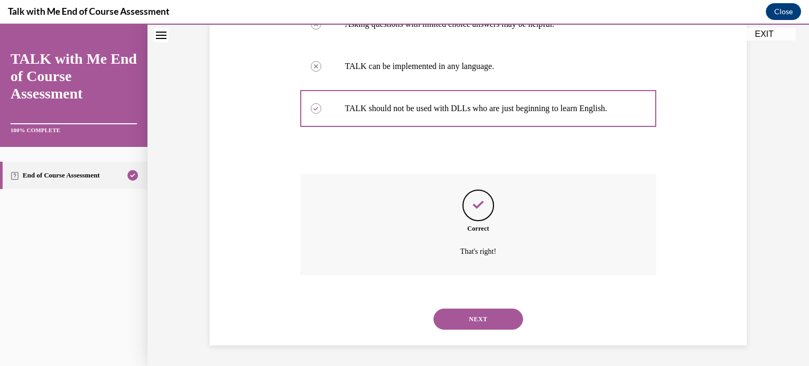
click at [485, 326] on button "NEXT" at bounding box center [479, 319] width 90 height 21
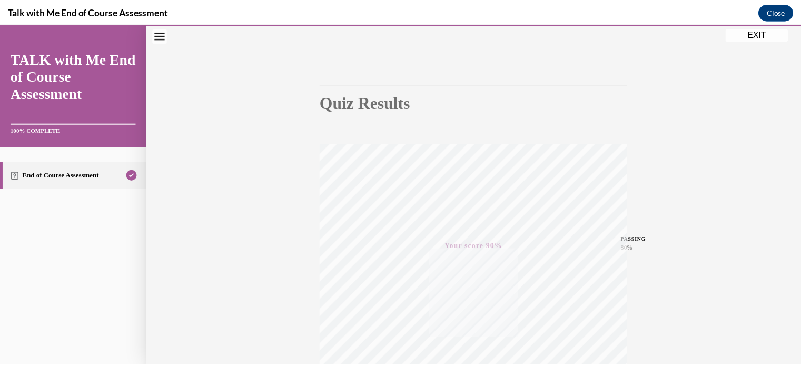
scroll to position [19, 0]
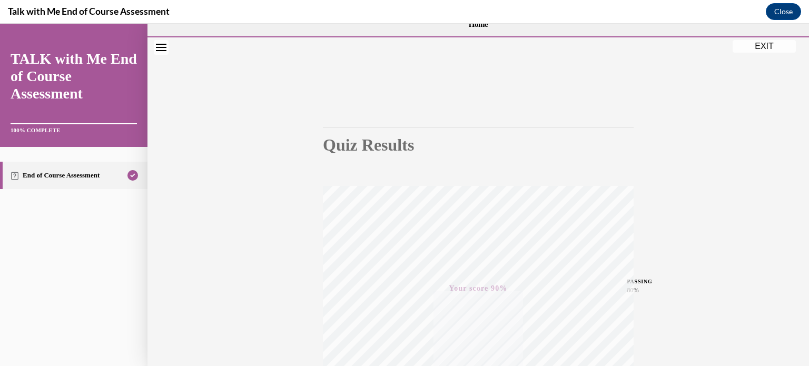
click at [752, 44] on button "EXIT" at bounding box center [764, 46] width 63 height 13
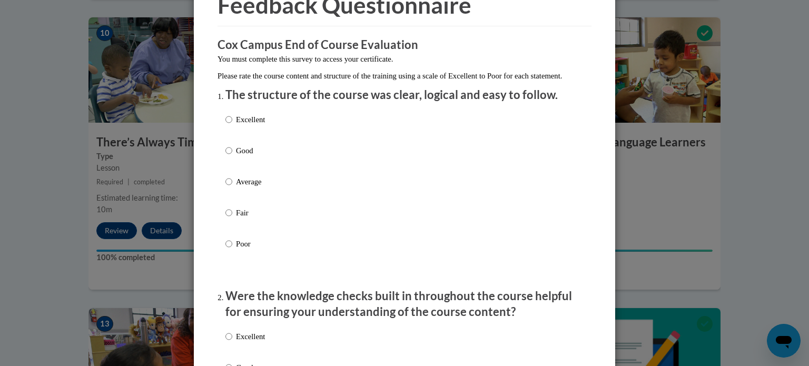
scroll to position [66, 0]
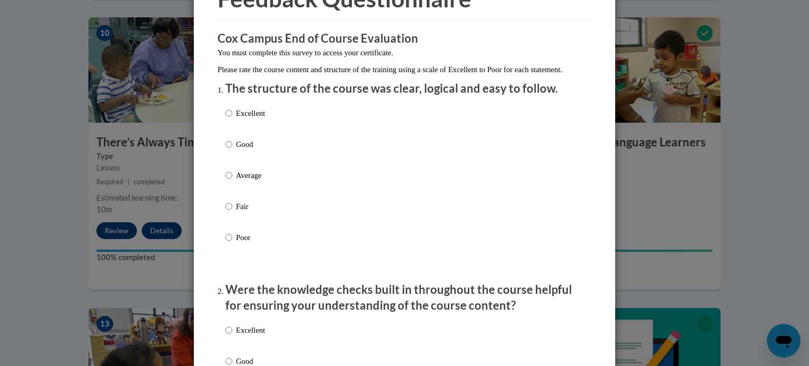
click at [236, 150] on p "Good" at bounding box center [250, 145] width 29 height 12
click at [232, 150] on input "Good" at bounding box center [228, 145] width 7 height 12
radio input "true"
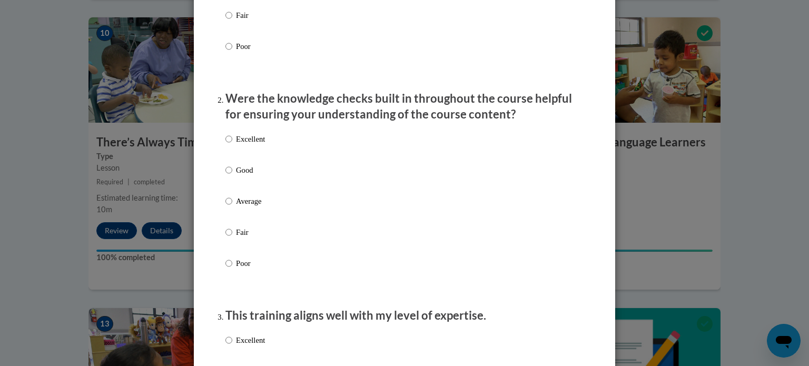
scroll to position [258, 0]
click at [225, 269] on input "Poor" at bounding box center [228, 263] width 7 height 12
radio input "true"
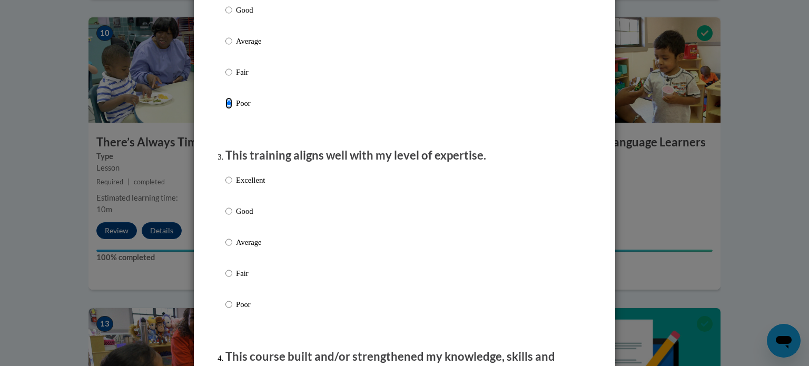
scroll to position [432, 0]
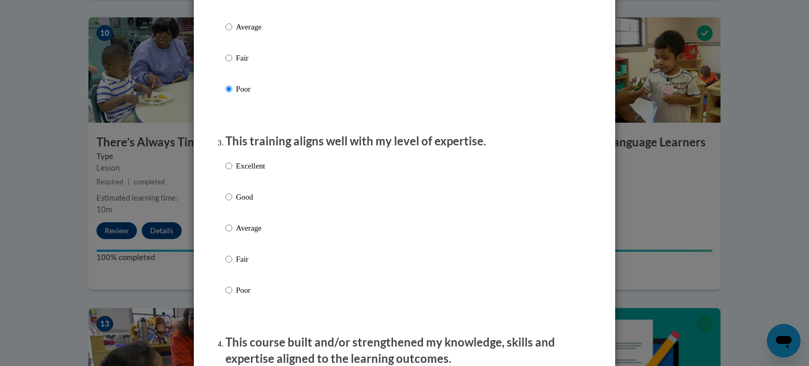
click at [230, 303] on label "Poor" at bounding box center [245, 298] width 40 height 28
click at [230, 296] on input "Poor" at bounding box center [228, 290] width 7 height 12
radio input "true"
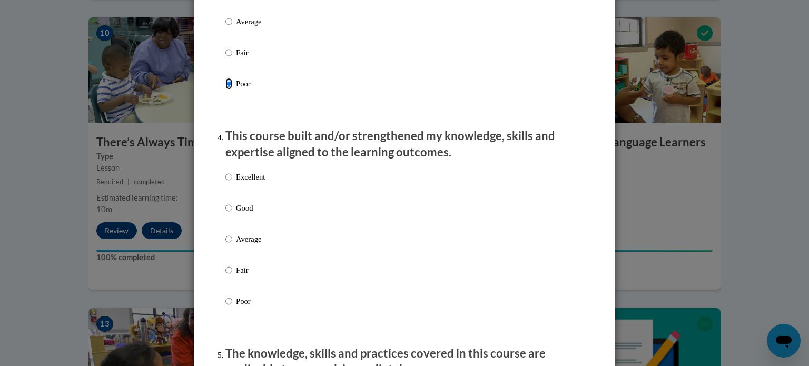
scroll to position [639, 0]
click at [236, 307] on p "Poor" at bounding box center [250, 301] width 29 height 12
click at [232, 307] on input "Poor" at bounding box center [228, 301] width 7 height 12
radio input "true"
click at [237, 58] on p "Fair" at bounding box center [250, 52] width 29 height 12
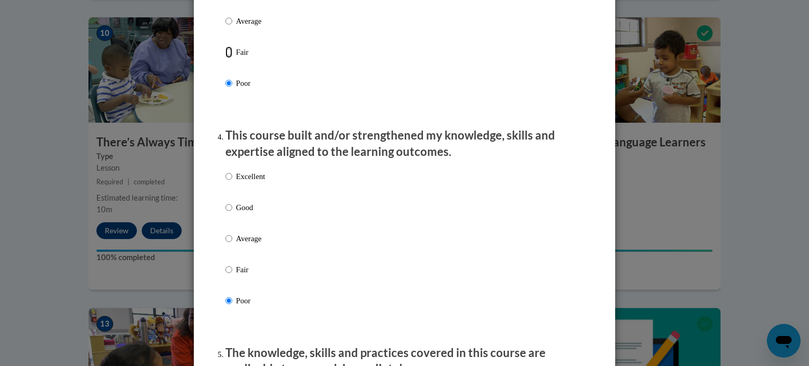
click at [232, 58] on input "Fair" at bounding box center [228, 52] width 7 height 12
radio input "true"
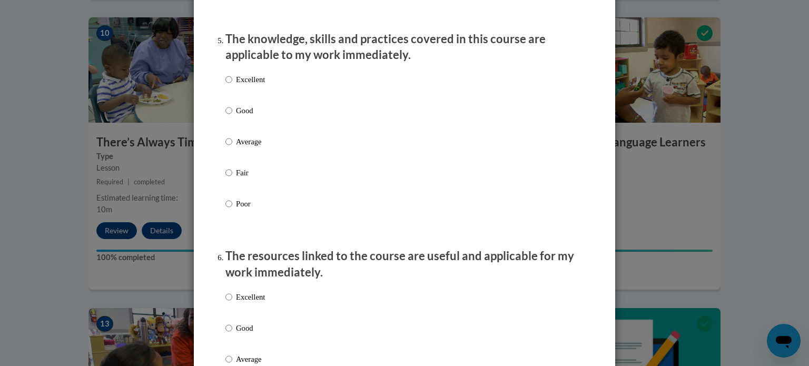
scroll to position [954, 0]
click at [231, 124] on label "Good" at bounding box center [245, 118] width 40 height 28
click at [231, 116] on input "Good" at bounding box center [228, 110] width 7 height 12
radio input "true"
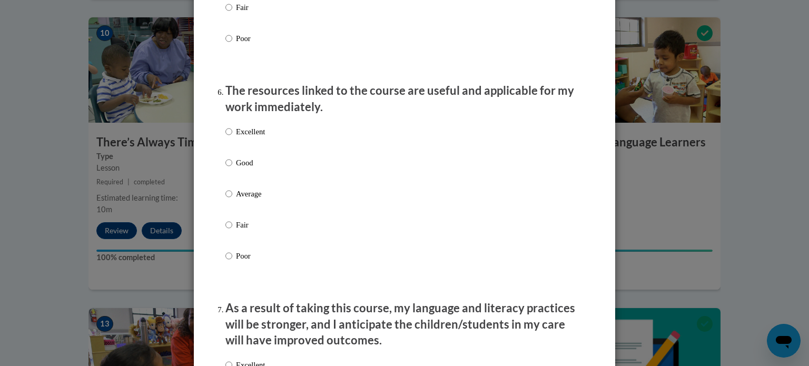
scroll to position [1120, 0]
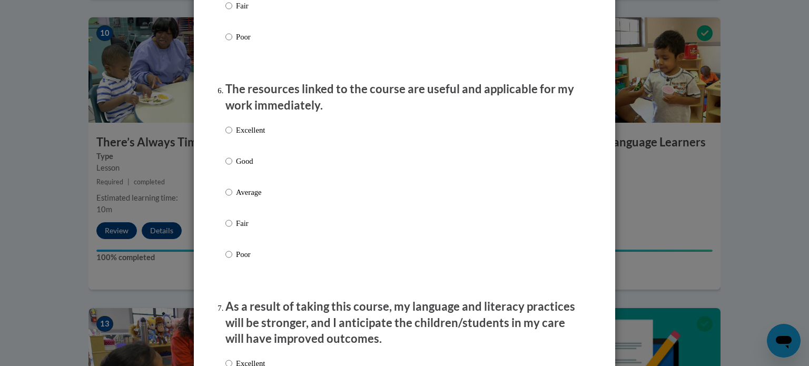
click at [236, 229] on p "Fair" at bounding box center [250, 224] width 29 height 12
click at [232, 229] on input "Fair" at bounding box center [228, 224] width 7 height 12
radio input "true"
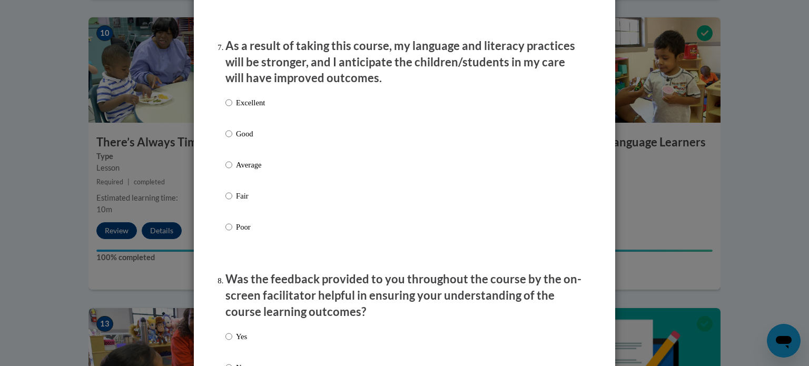
scroll to position [1382, 0]
click at [242, 232] on p "Poor" at bounding box center [250, 226] width 29 height 12
click at [232, 232] on input "Poor" at bounding box center [228, 226] width 7 height 12
radio input "true"
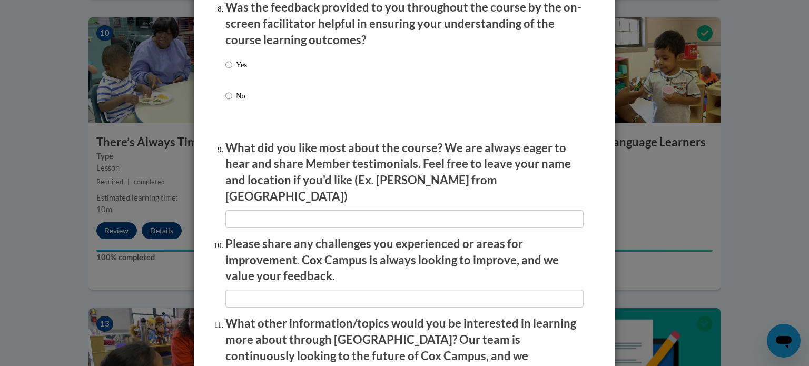
scroll to position [1652, 0]
click at [236, 102] on p "No" at bounding box center [241, 97] width 11 height 12
click at [232, 102] on input "No" at bounding box center [228, 97] width 7 height 12
radio input "true"
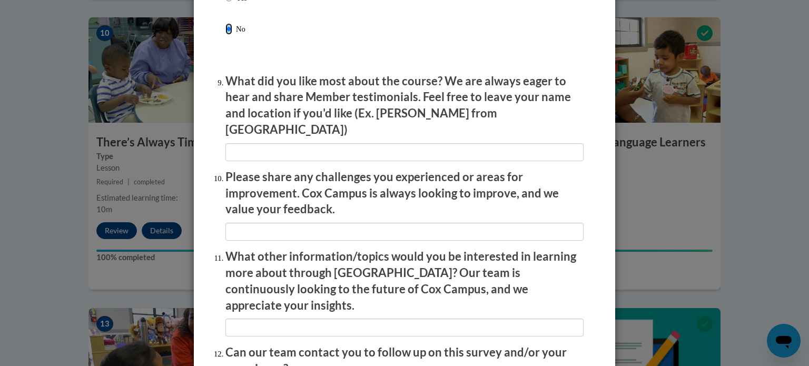
scroll to position [1828, 0]
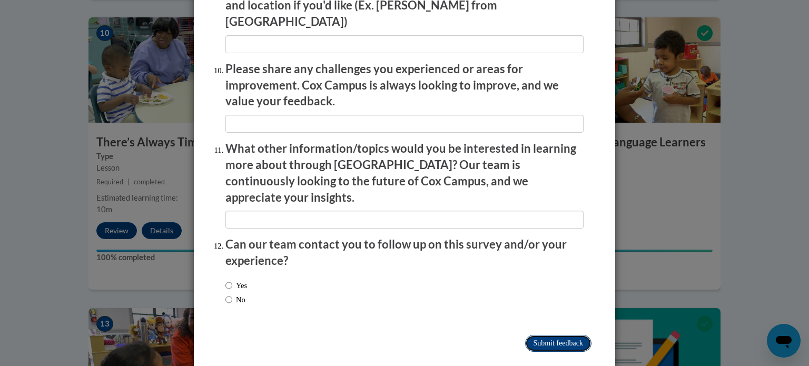
click at [551, 335] on input "Submit feedback" at bounding box center [558, 343] width 66 height 17
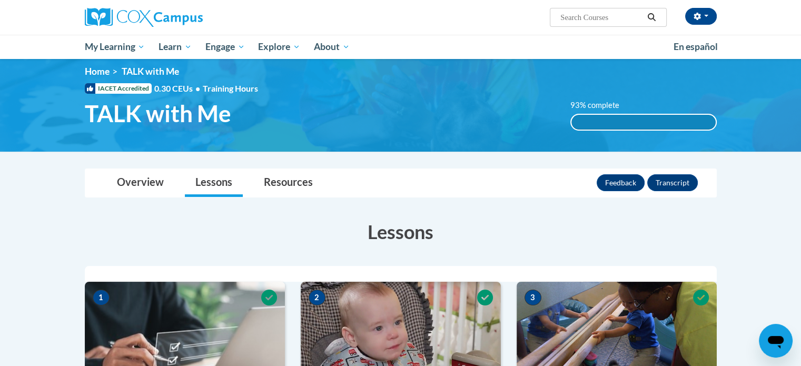
scroll to position [0, 0]
